Goal: Task Accomplishment & Management: Complete application form

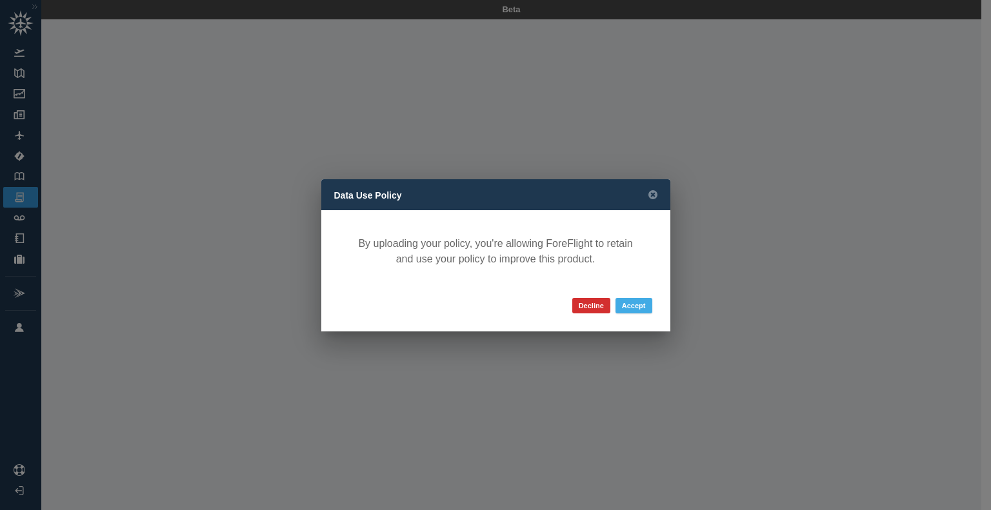
click at [639, 304] on button "Accept" at bounding box center [634, 305] width 37 height 15
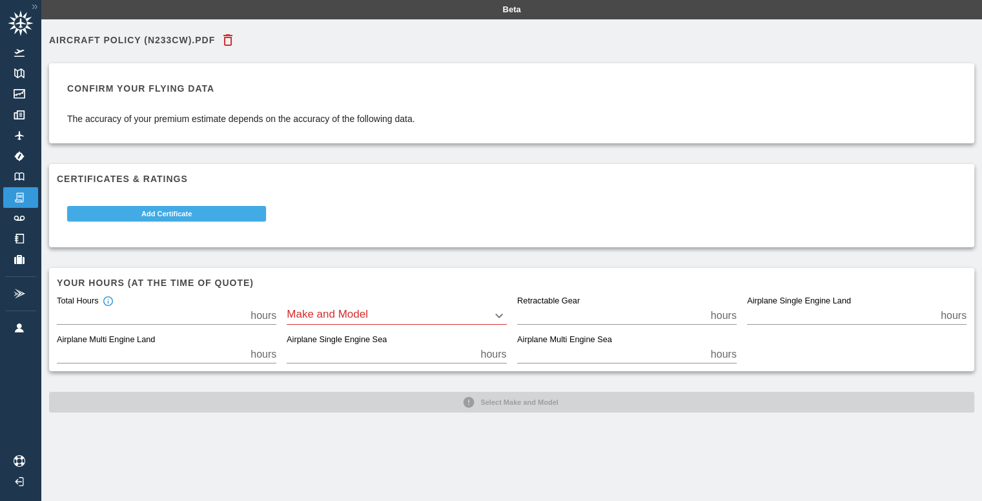
click at [172, 212] on button "Add Certificate" at bounding box center [166, 213] width 199 height 15
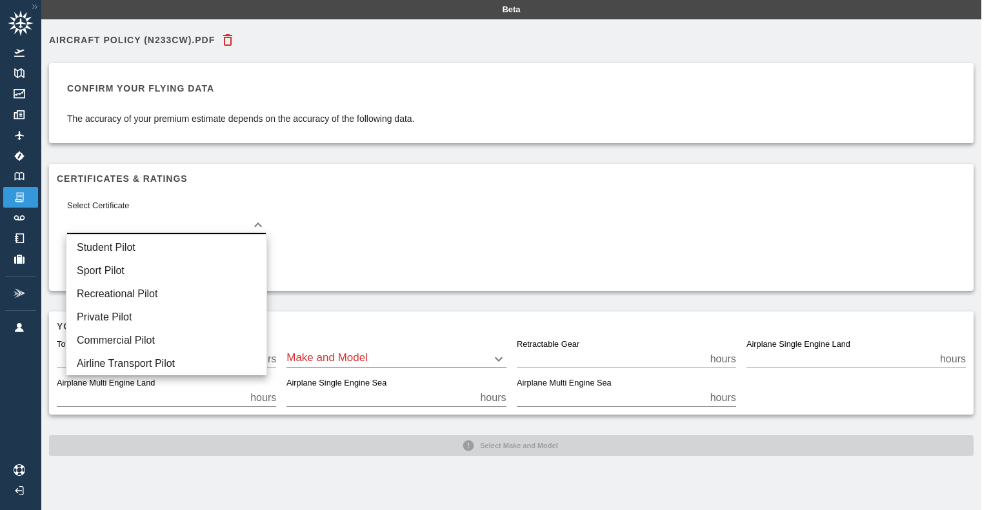
click at [258, 221] on body "Beta Aircraft Policy (N233CW).pdf Confirm your flying data The accuracy of your…" at bounding box center [495, 255] width 991 height 510
click at [396, 229] on div at bounding box center [495, 255] width 991 height 510
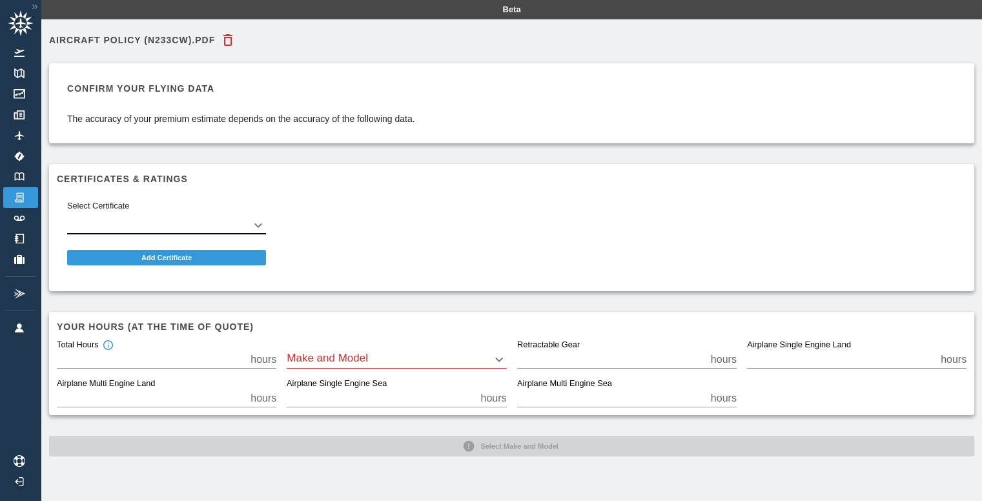
scroll to position [29, 0]
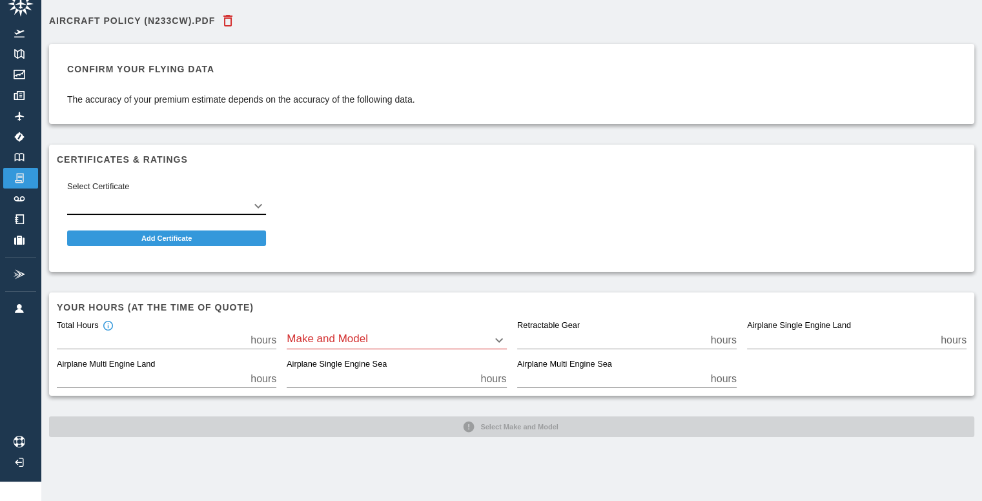
click at [497, 326] on body "Beta Aircraft Policy (N233CW).pdf Confirm your flying data The accuracy of your…" at bounding box center [491, 231] width 982 height 501
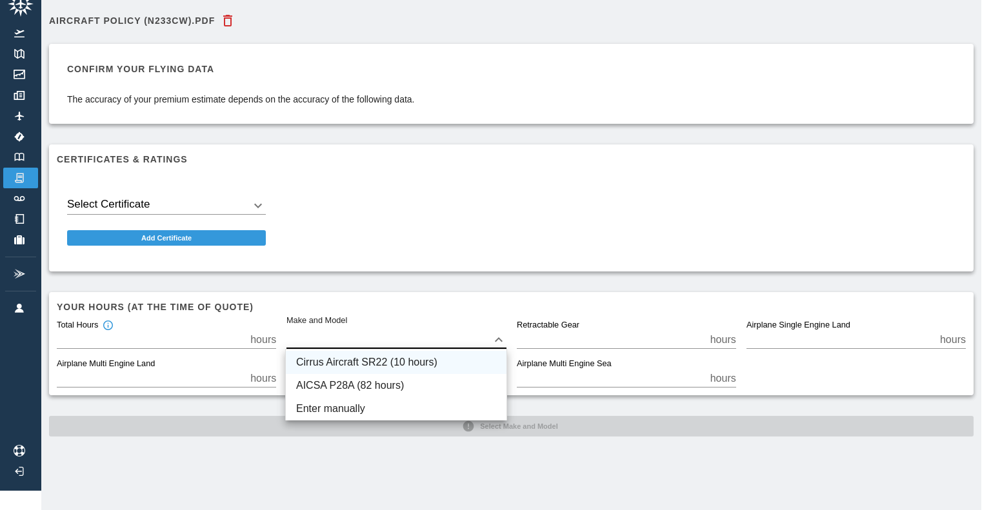
click at [456, 363] on li "Cirrus Aircraft SR22 (10 hours)" at bounding box center [396, 362] width 221 height 23
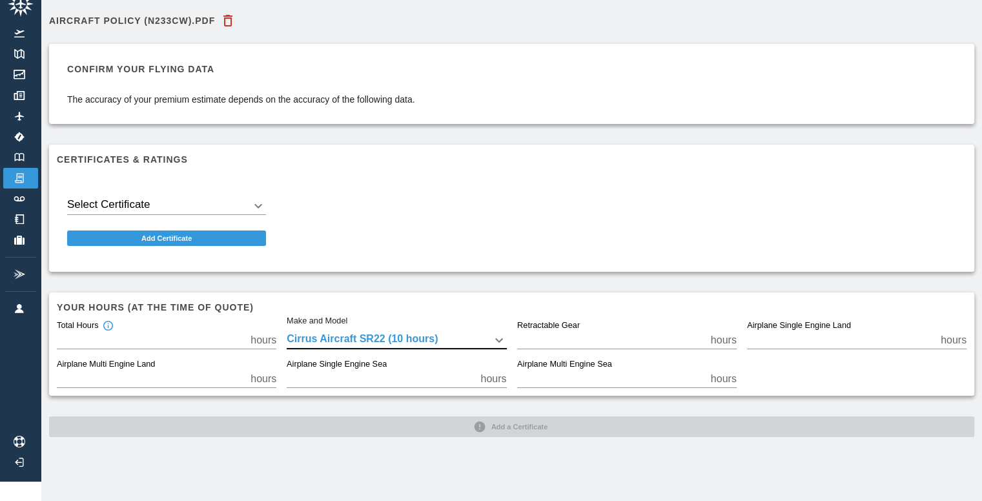
click at [498, 332] on body "Beta Aircraft Policy (N233CW).pdf Confirm your flying data The accuracy of your…" at bounding box center [491, 231] width 982 height 501
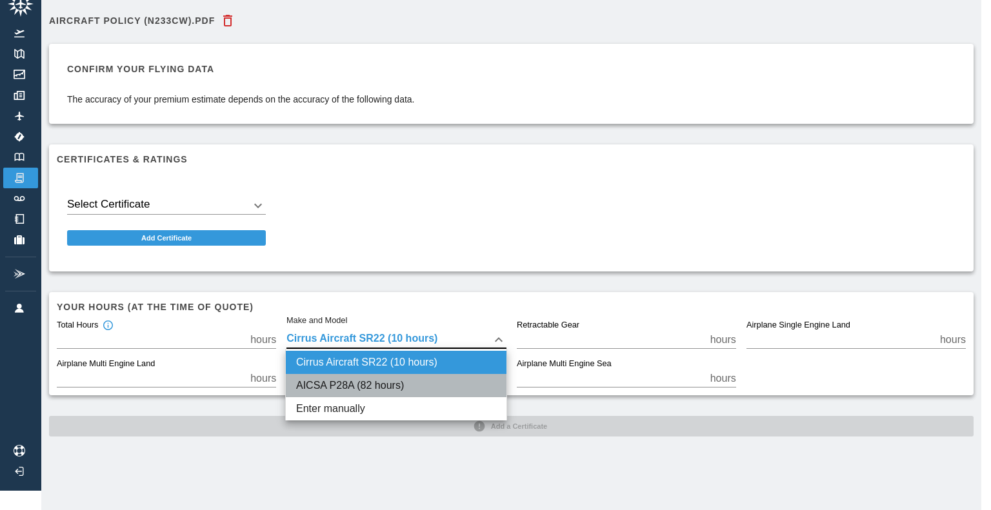
click at [474, 383] on li "AICSA P28A (82 hours)" at bounding box center [396, 385] width 221 height 23
type input "****"
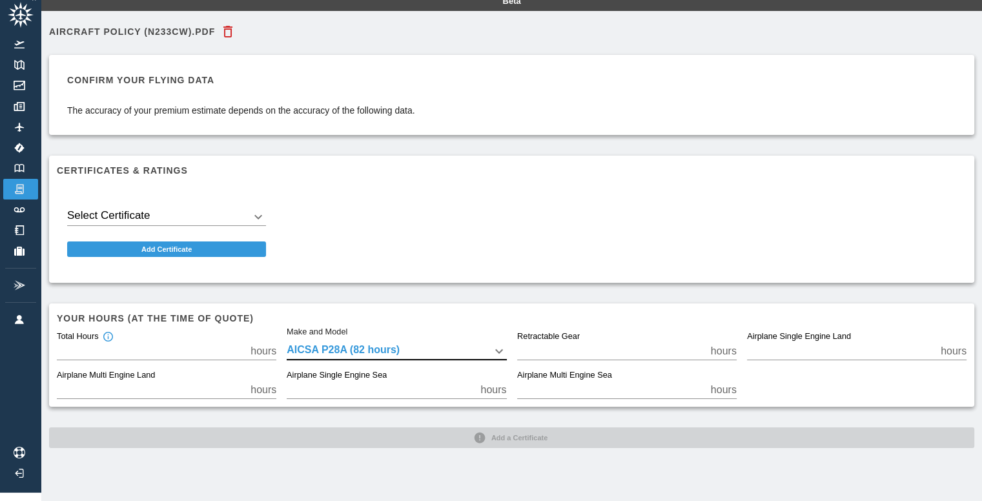
scroll to position [0, 0]
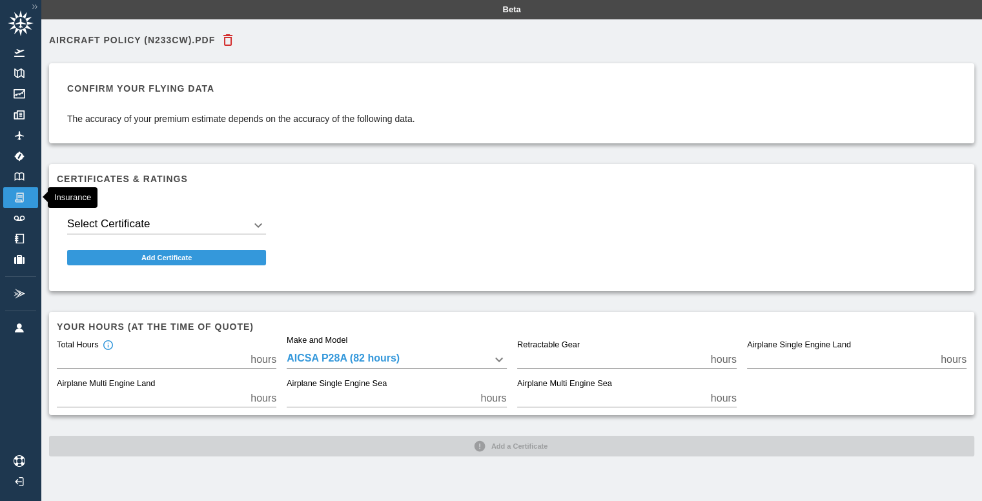
click at [21, 196] on img at bounding box center [19, 198] width 14 height 12
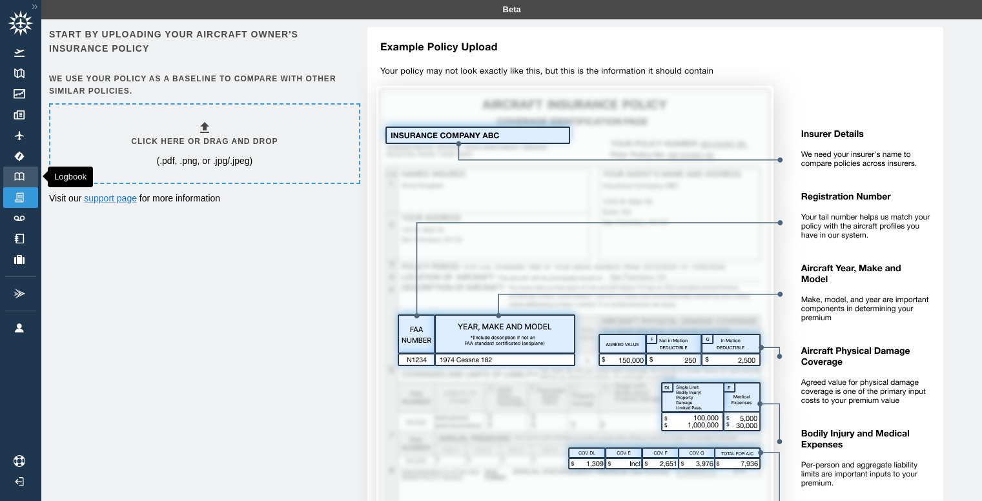
click at [15, 176] on img at bounding box center [19, 176] width 14 height 8
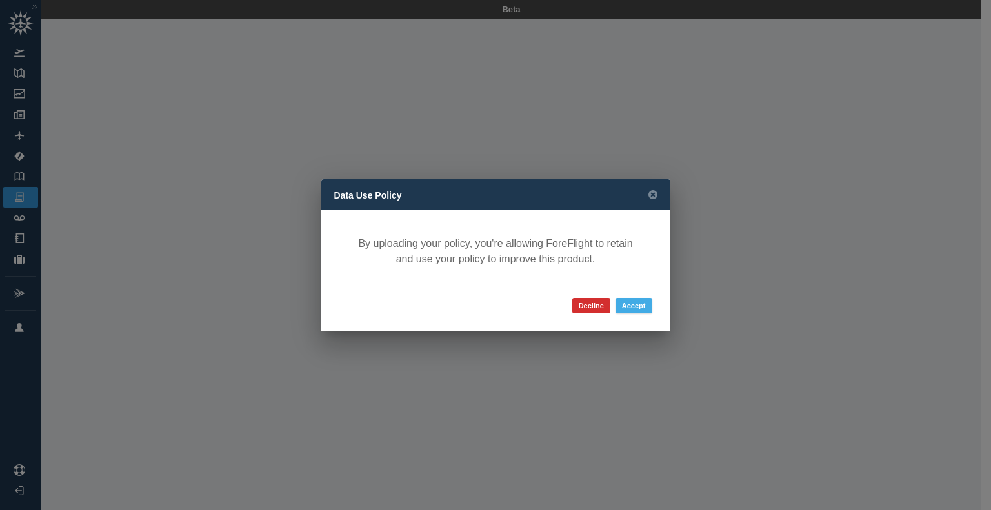
click at [635, 307] on button "Accept" at bounding box center [634, 305] width 37 height 15
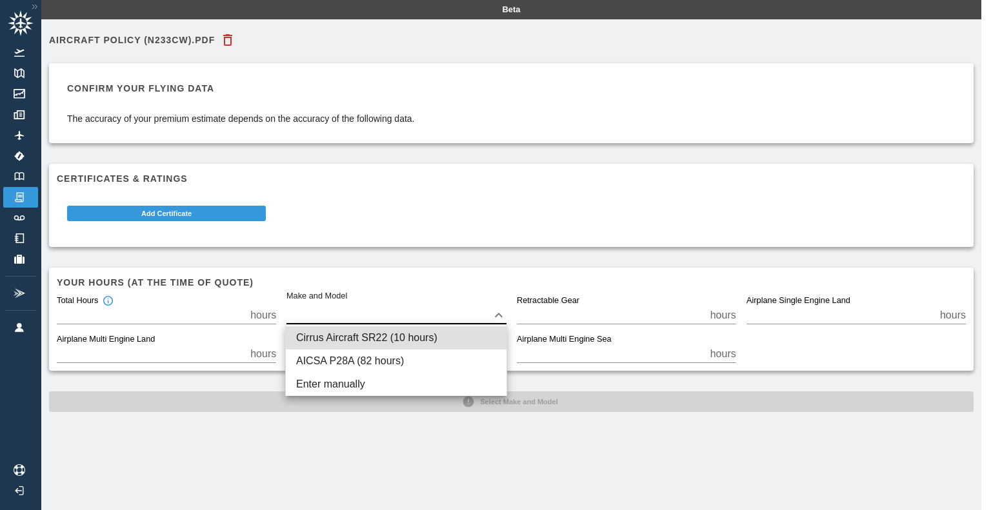
click at [372, 310] on body "Beta Aircraft Policy (N233CW).pdf Confirm your flying data The accuracy of your…" at bounding box center [495, 255] width 991 height 510
click at [394, 363] on li "AICSA P28A (82 hours)" at bounding box center [396, 361] width 221 height 23
type input "****"
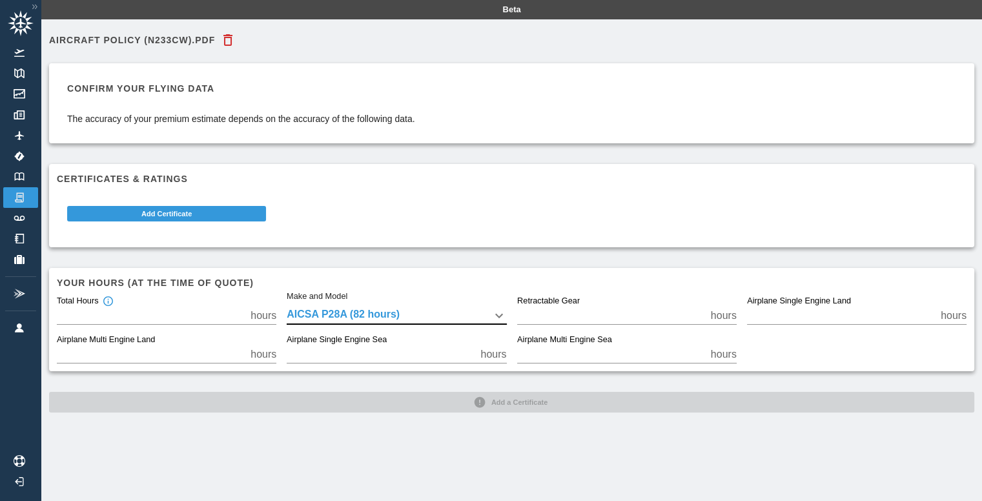
click at [509, 403] on div "Aircraft Policy (N233CW).pdf Confirm your flying data The accuracy of your prem…" at bounding box center [511, 219] width 925 height 385
click at [170, 208] on button "Add Certificate" at bounding box center [166, 213] width 199 height 15
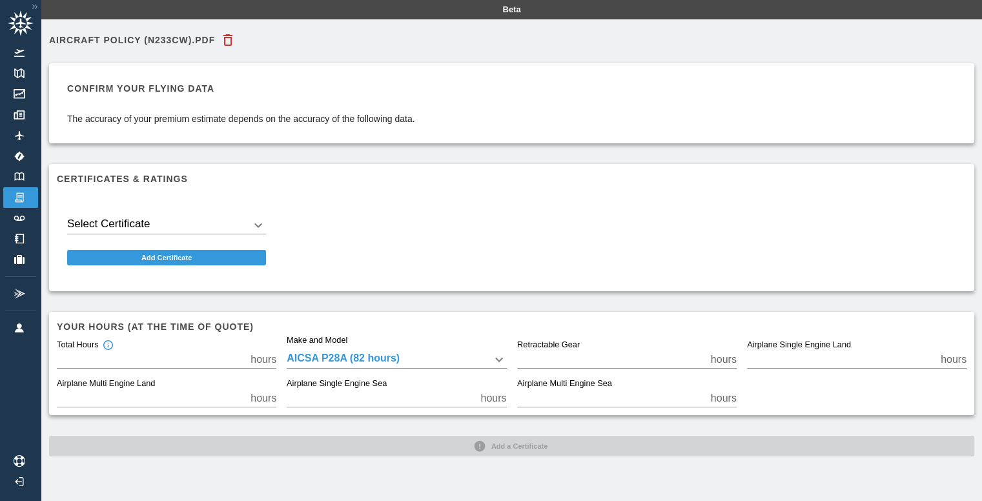
click at [213, 222] on body "Beta Aircraft Policy (N233CW).pdf Confirm your flying data The accuracy of your…" at bounding box center [491, 250] width 982 height 501
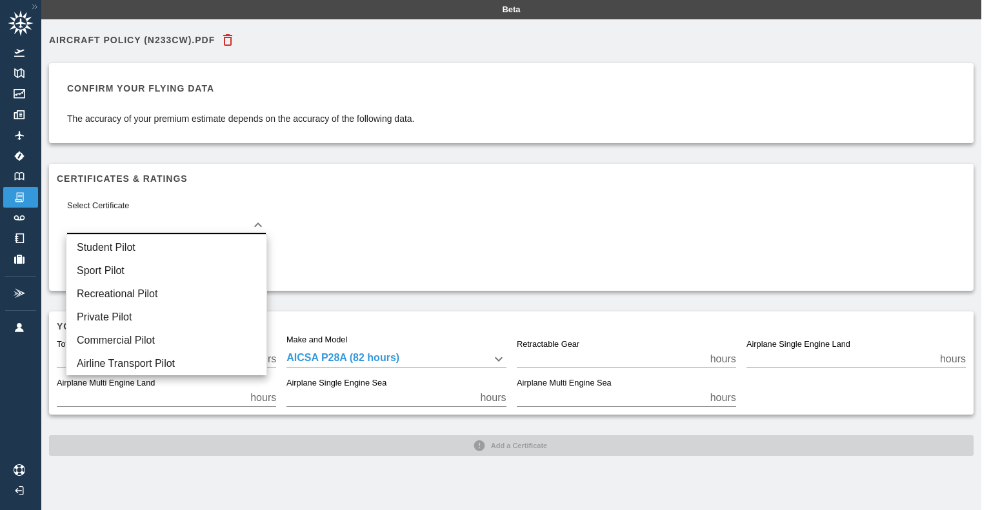
click at [150, 312] on li "Private Pilot" at bounding box center [166, 317] width 200 height 23
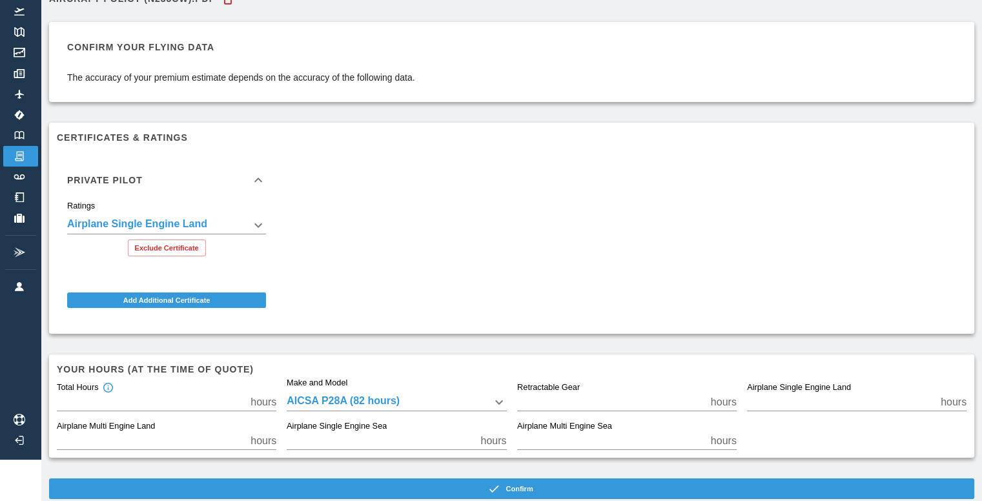
scroll to position [66, 0]
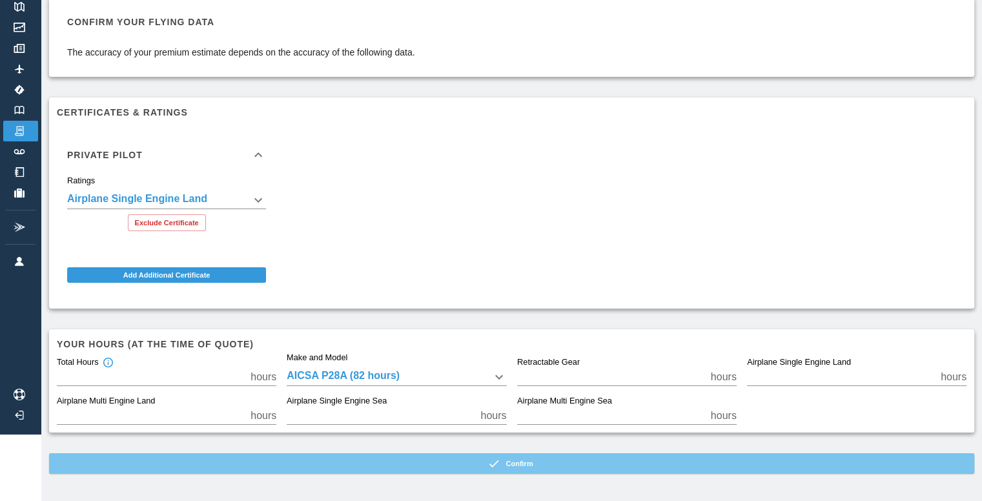
click at [485, 466] on button "Confirm" at bounding box center [511, 463] width 925 height 21
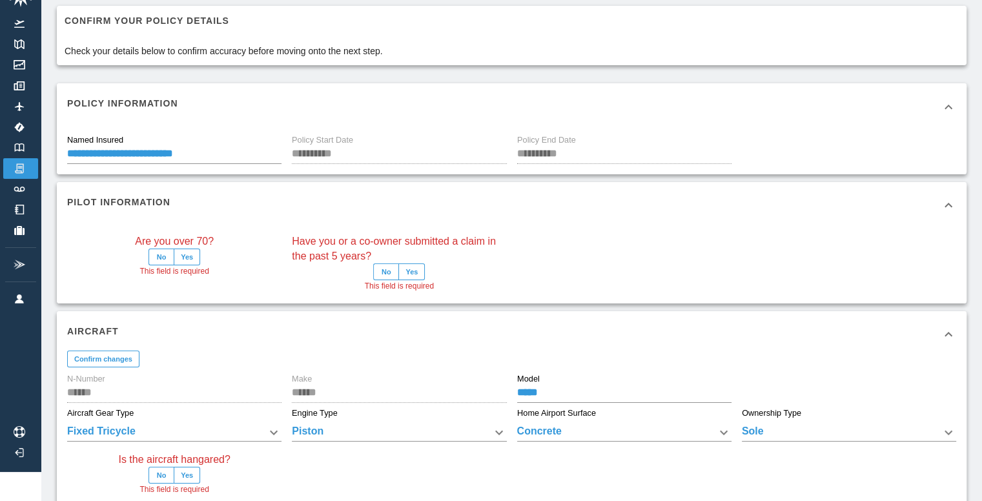
scroll to position [66, 0]
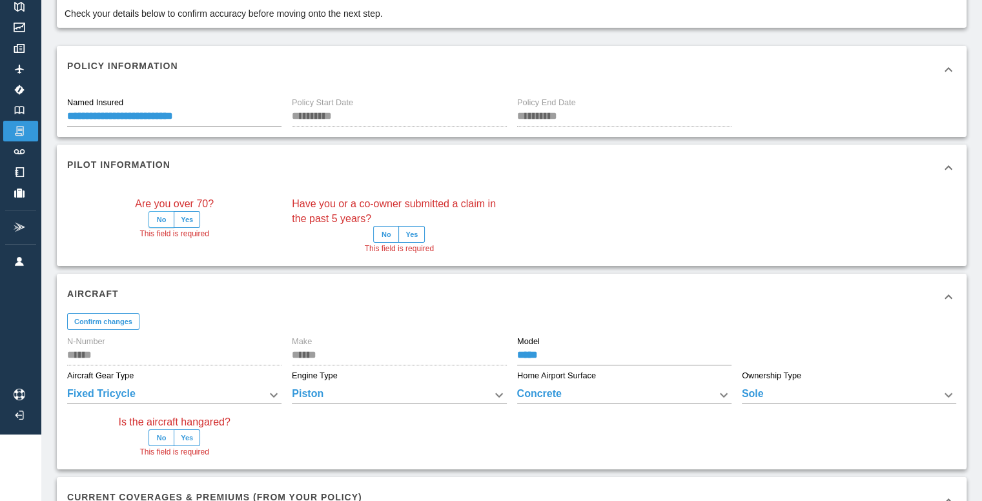
click at [157, 221] on button "No" at bounding box center [161, 219] width 26 height 17
click at [395, 236] on button "No" at bounding box center [386, 234] width 26 height 17
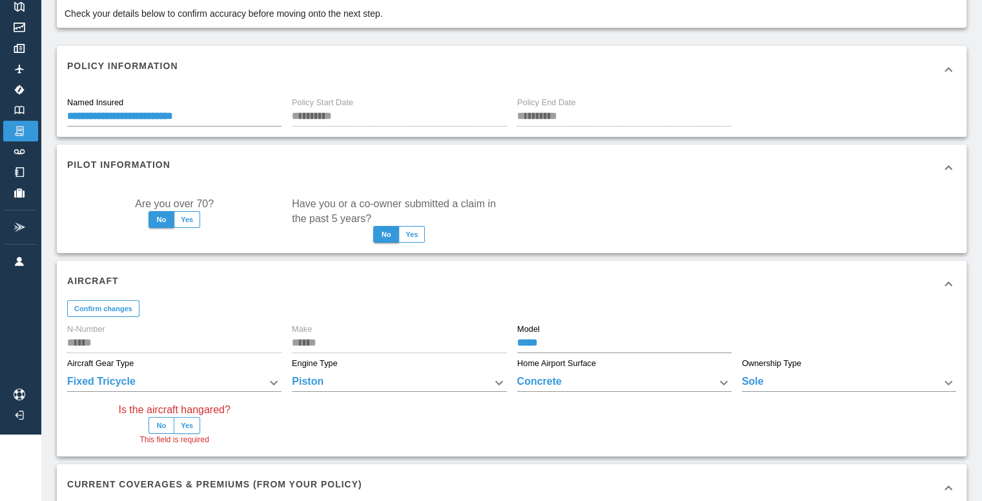
click at [191, 424] on button "Yes" at bounding box center [187, 425] width 26 height 17
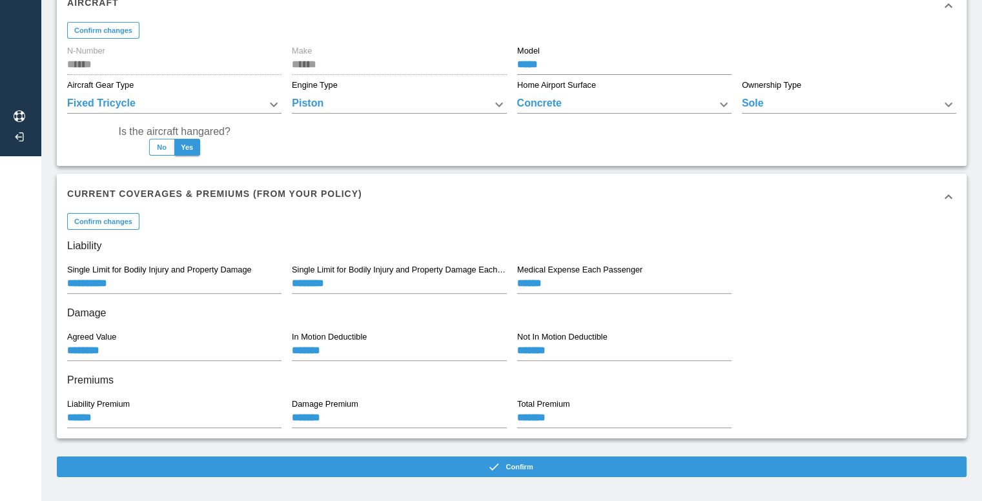
scroll to position [356, 0]
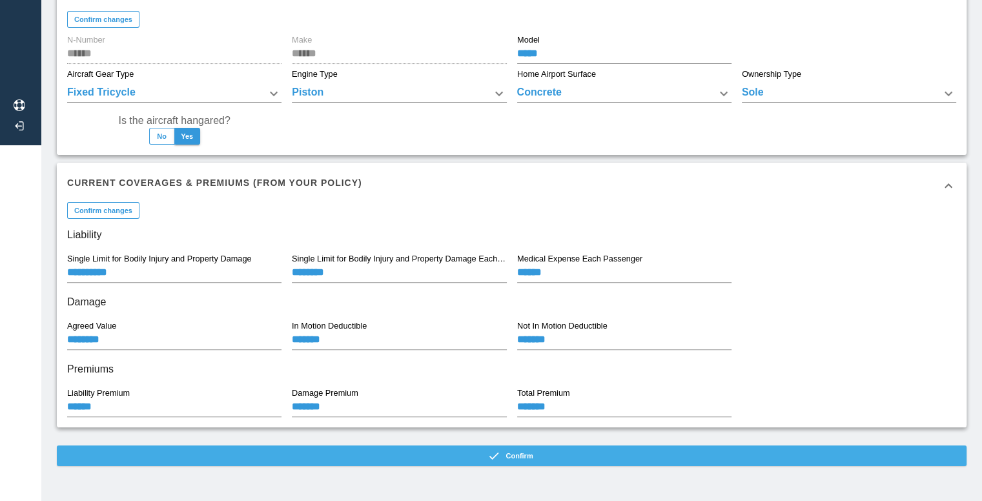
click at [454, 452] on button "Confirm" at bounding box center [511, 455] width 909 height 21
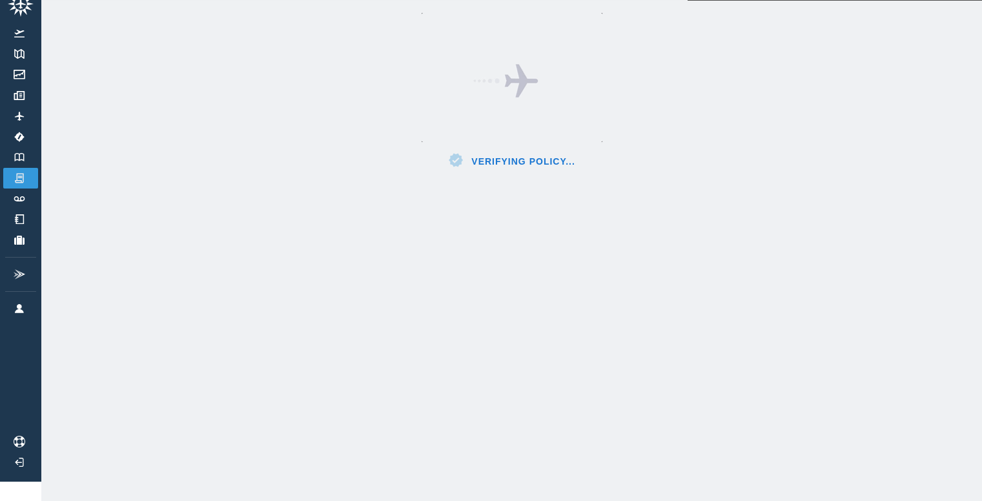
scroll to position [29, 0]
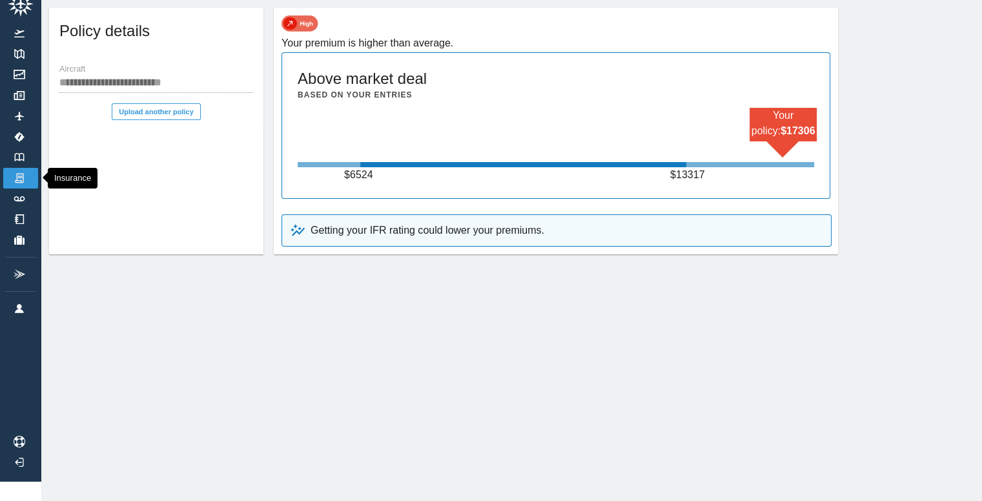
click at [15, 172] on img at bounding box center [19, 178] width 14 height 12
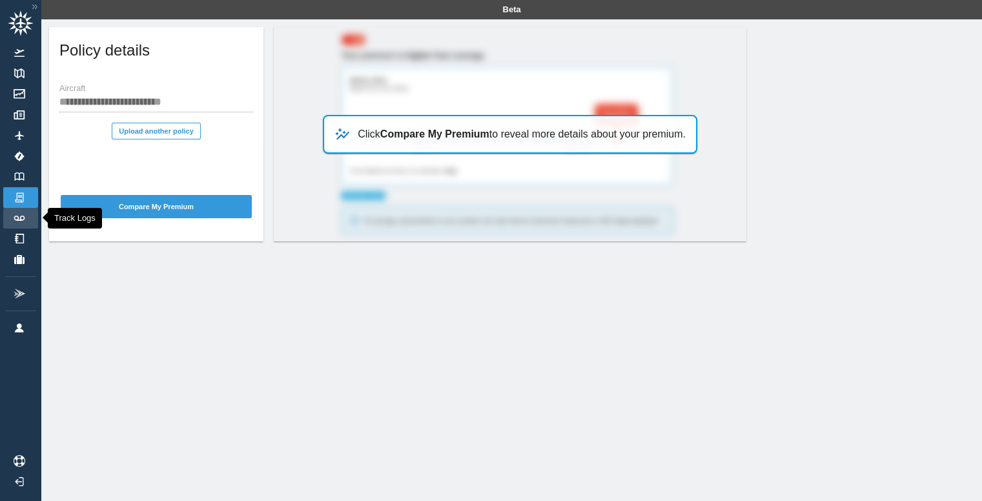
click at [21, 216] on img at bounding box center [19, 218] width 14 height 5
click at [16, 218] on img at bounding box center [19, 218] width 14 height 5
